Goal: Task Accomplishment & Management: Manage account settings

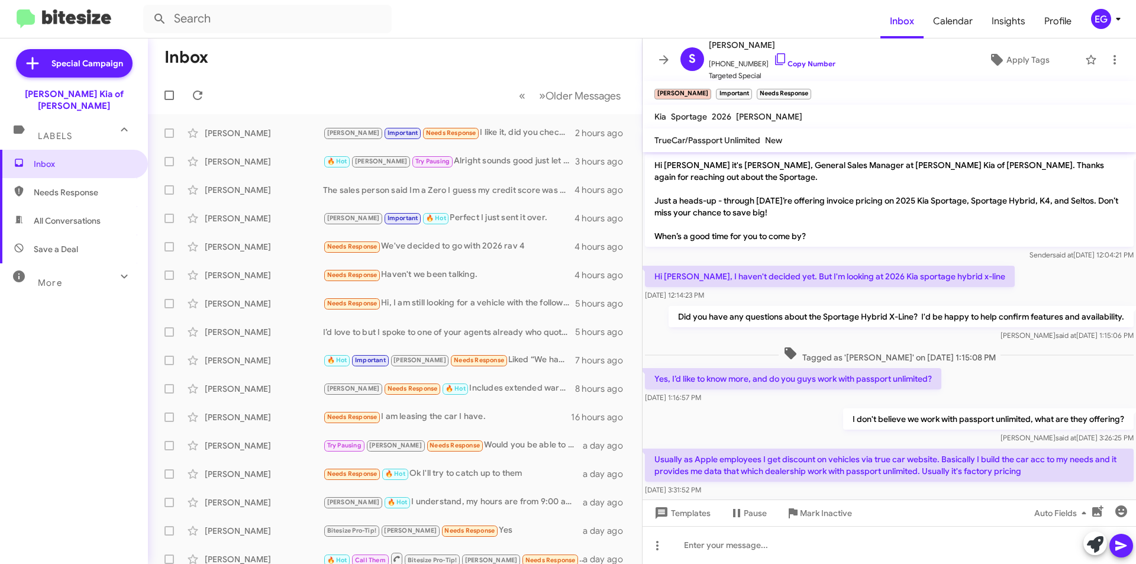
scroll to position [228, 0]
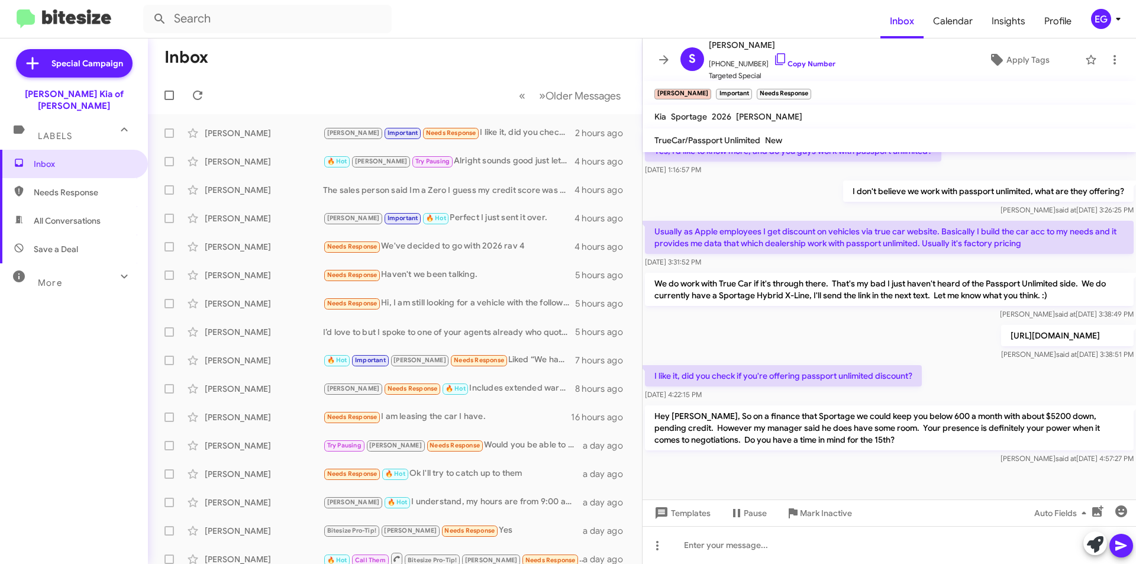
click at [1115, 19] on icon at bounding box center [1118, 19] width 14 height 14
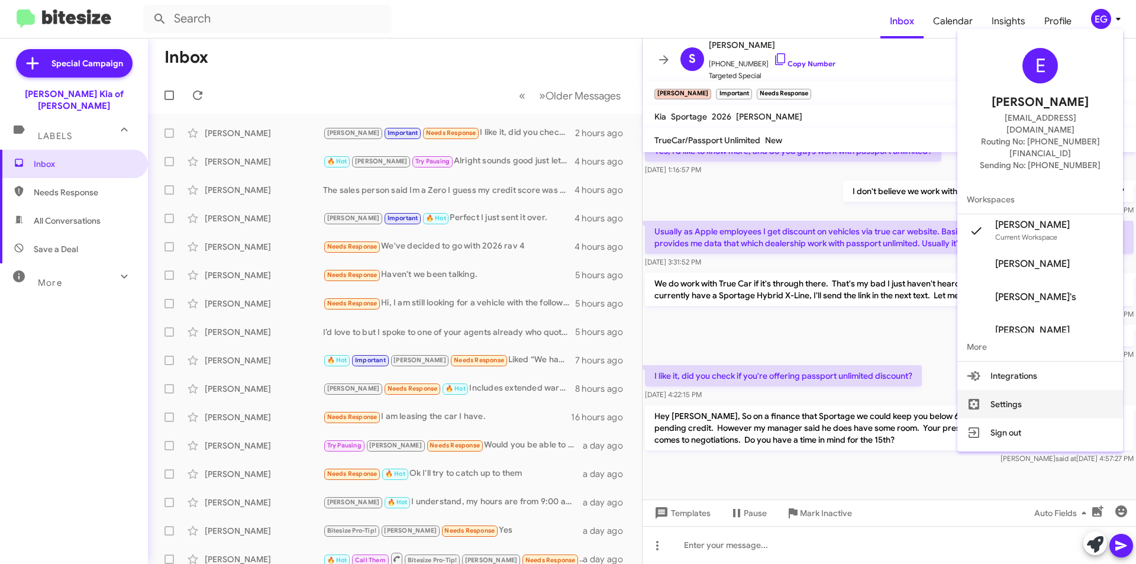
click at [1006, 390] on button "Settings" at bounding box center [1040, 404] width 166 height 28
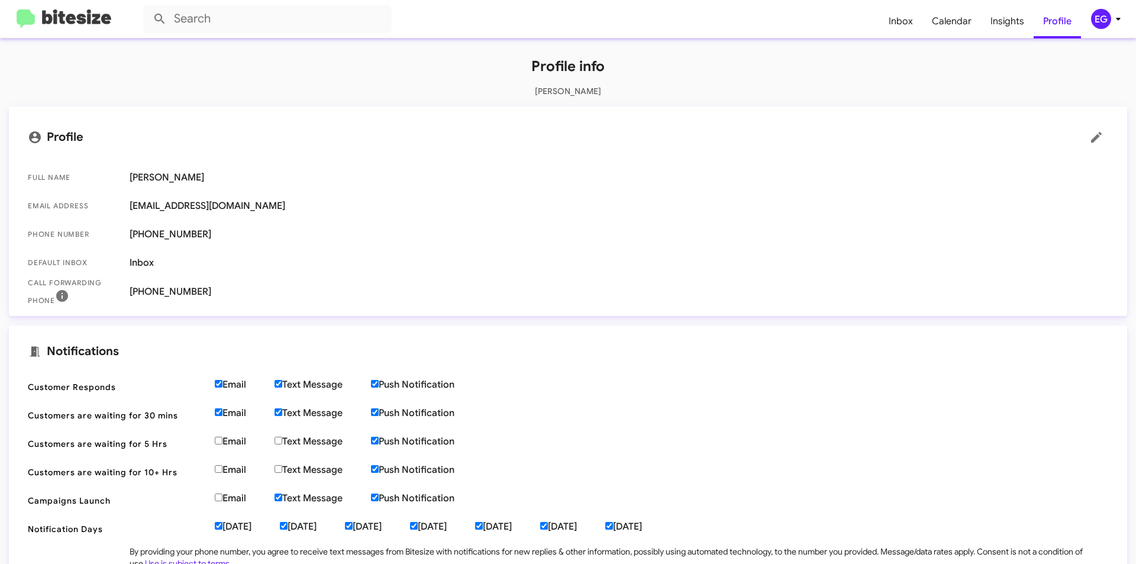
scroll to position [118, 0]
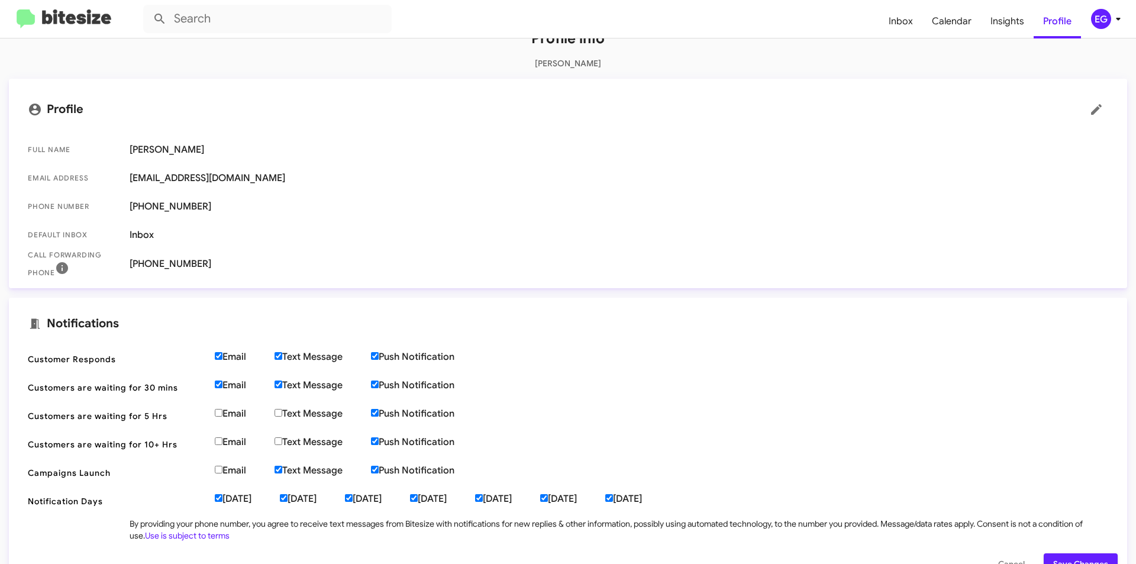
click at [241, 356] on label "Email" at bounding box center [245, 357] width 60 height 12
click at [222, 356] on input "Email" at bounding box center [219, 356] width 8 height 8
checkbox input "false"
click at [232, 385] on label "Email" at bounding box center [245, 385] width 60 height 12
click at [222, 385] on input "Email" at bounding box center [219, 384] width 8 height 8
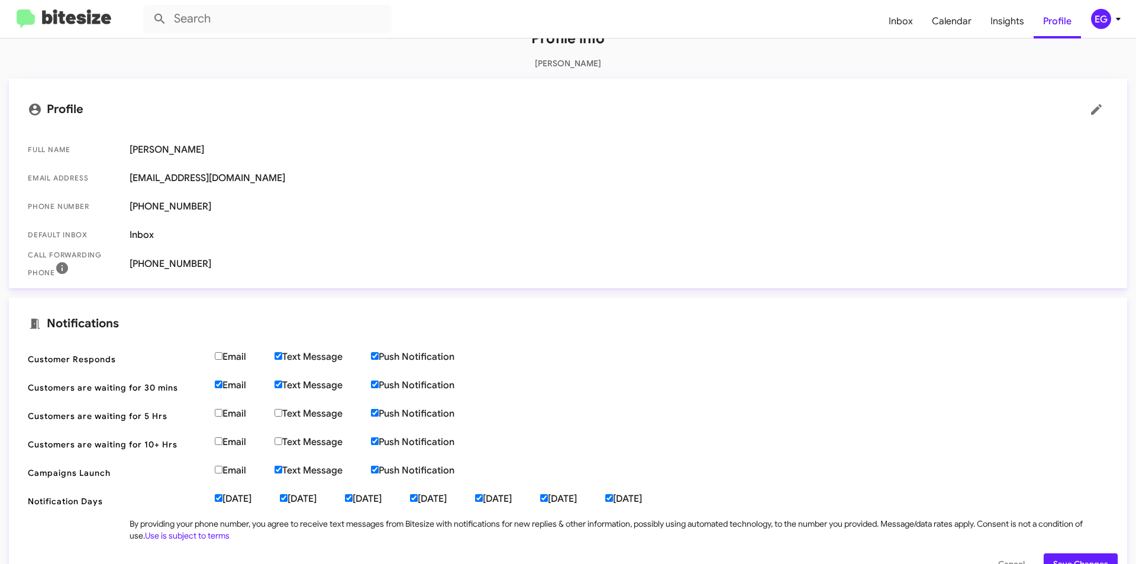
checkbox input "false"
click at [232, 358] on label "Email" at bounding box center [245, 357] width 60 height 12
click at [222, 358] on input "Email" at bounding box center [219, 356] width 8 height 8
checkbox input "true"
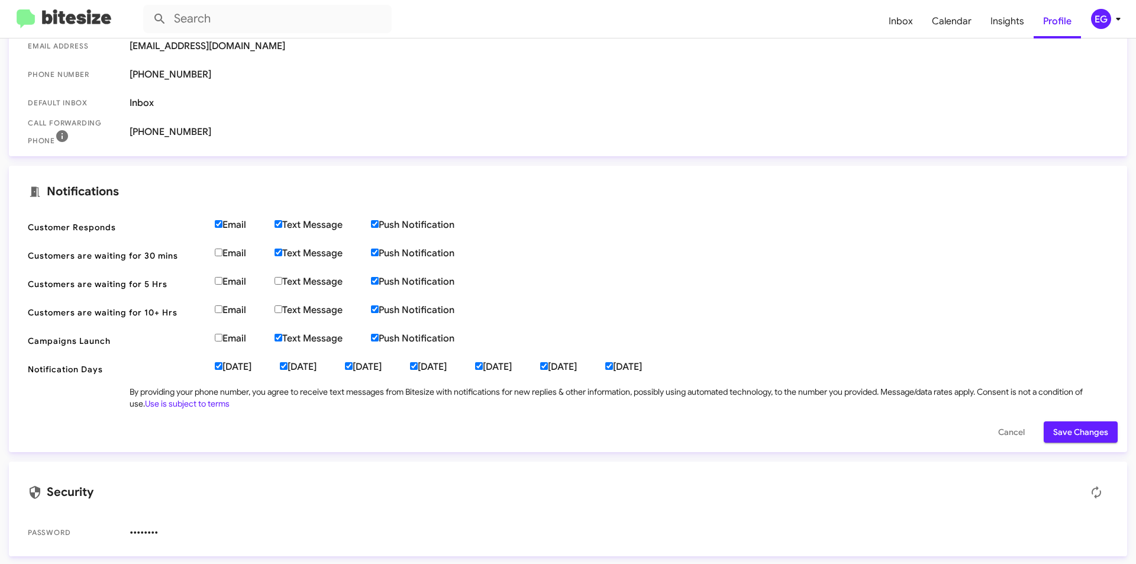
scroll to position [252, 0]
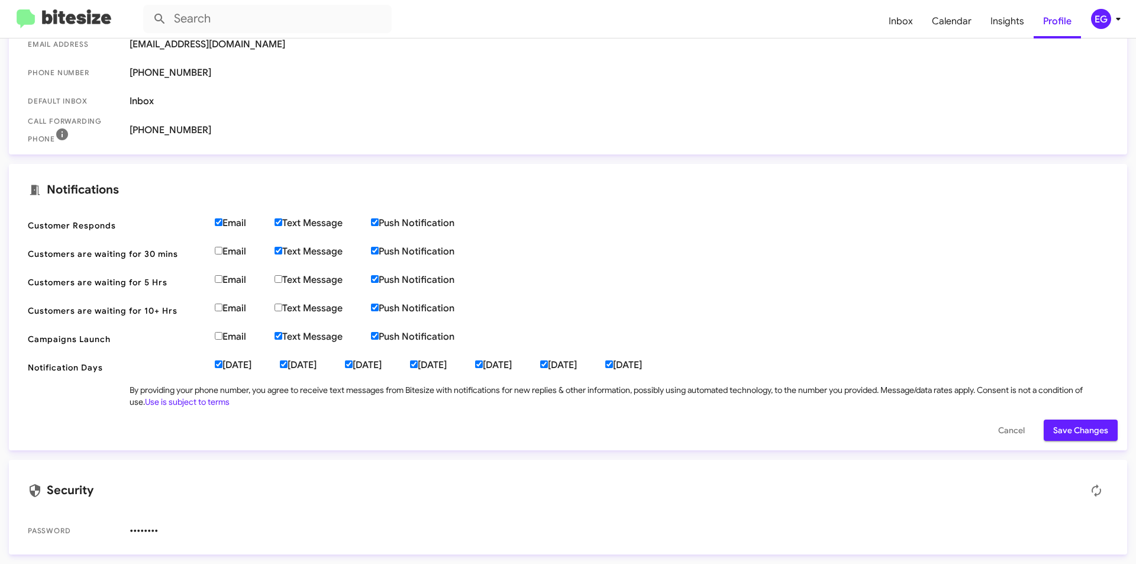
click at [1078, 431] on span "Save Changes" at bounding box center [1080, 429] width 55 height 21
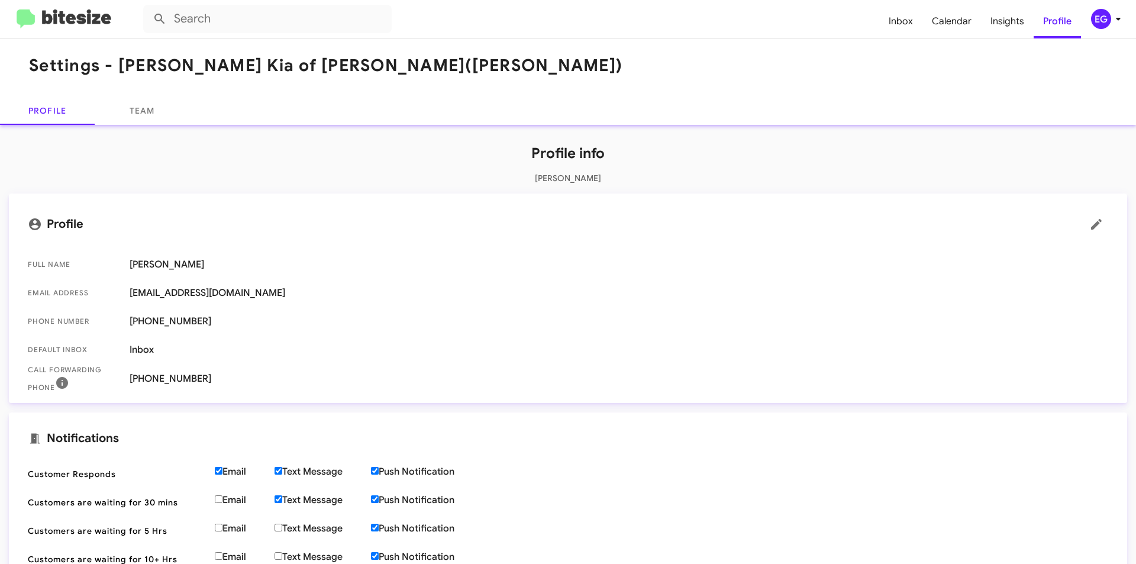
scroll to position [0, 0]
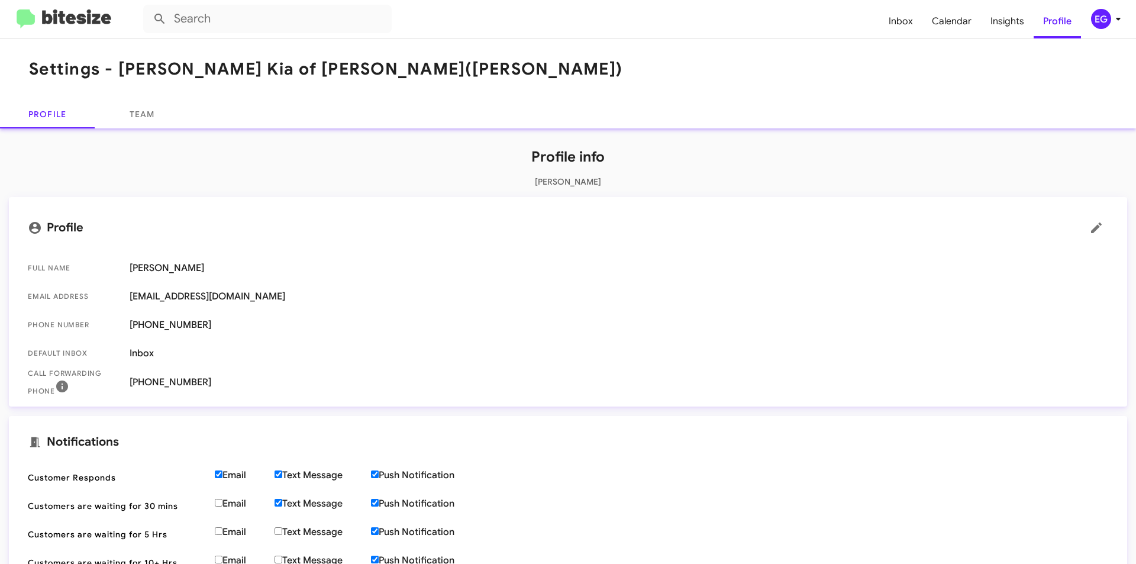
click at [60, 227] on mat-card-title "Profile" at bounding box center [568, 228] width 1080 height 24
click at [38, 231] on icon at bounding box center [35, 228] width 12 height 12
